Goal: Task Accomplishment & Management: Manage account settings

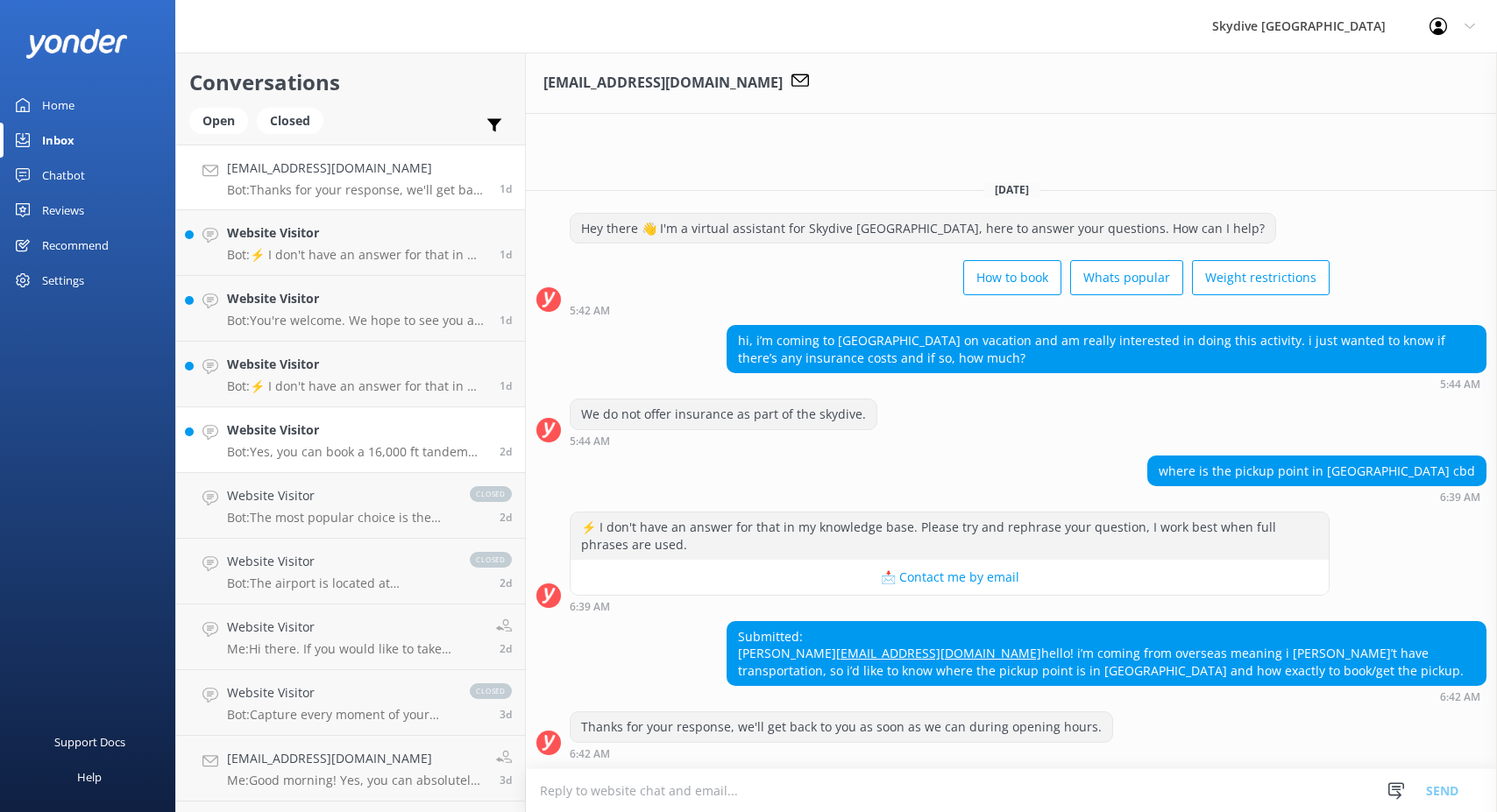
click at [300, 452] on p "Bot: Yes, you can book a 16,000 ft tandem skydive with optional free return tra…" at bounding box center [357, 452] width 260 height 16
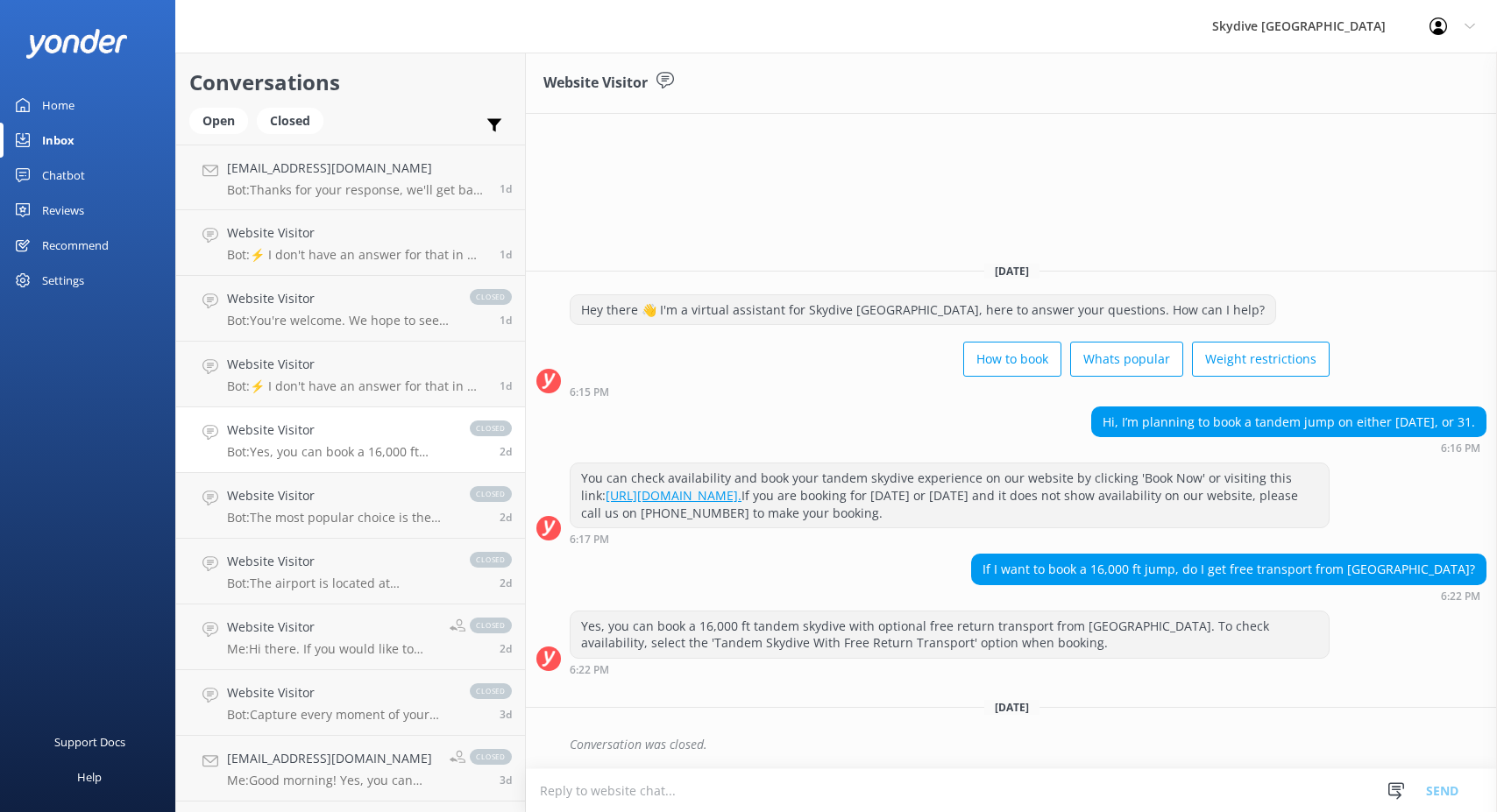
click at [206, 106] on div "Conversations Open Closed Important Assigned to me Unassigned" at bounding box center [350, 98] width 349 height 92
click at [215, 121] on div "Open" at bounding box center [219, 121] width 59 height 27
